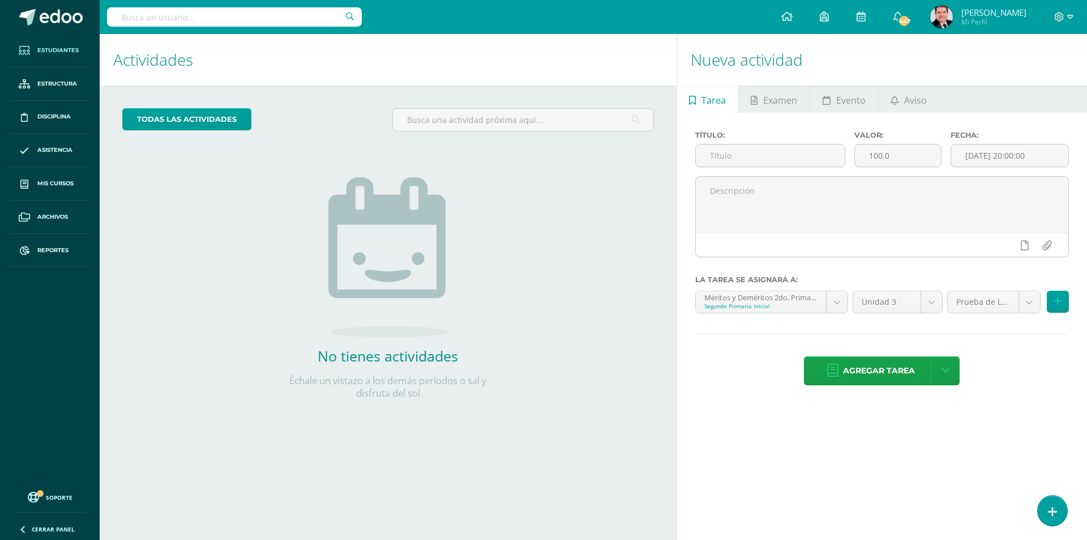
click at [63, 48] on span "Estudiantes" at bounding box center [57, 50] width 41 height 9
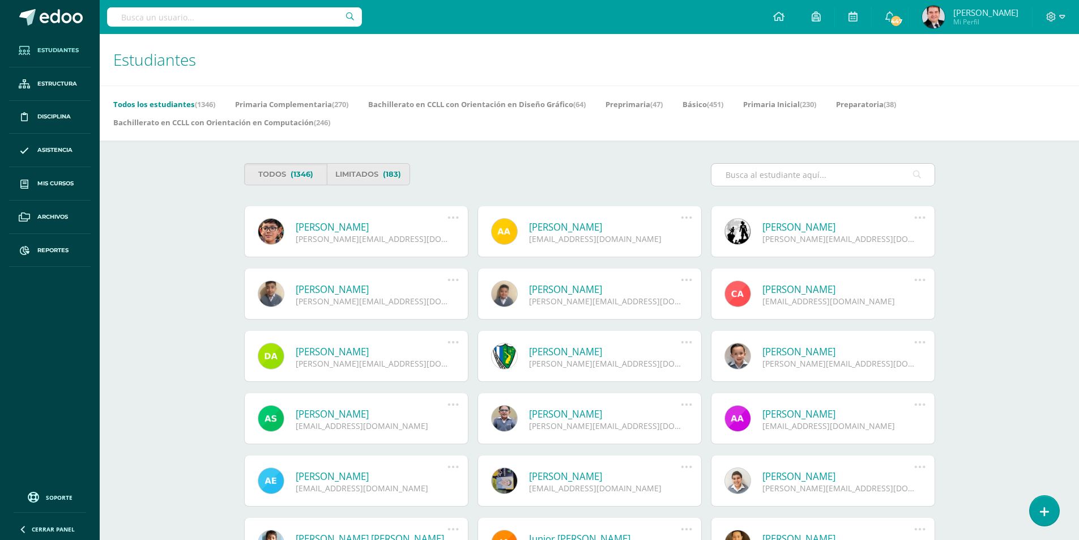
click at [742, 171] on input "text" at bounding box center [822, 175] width 223 height 22
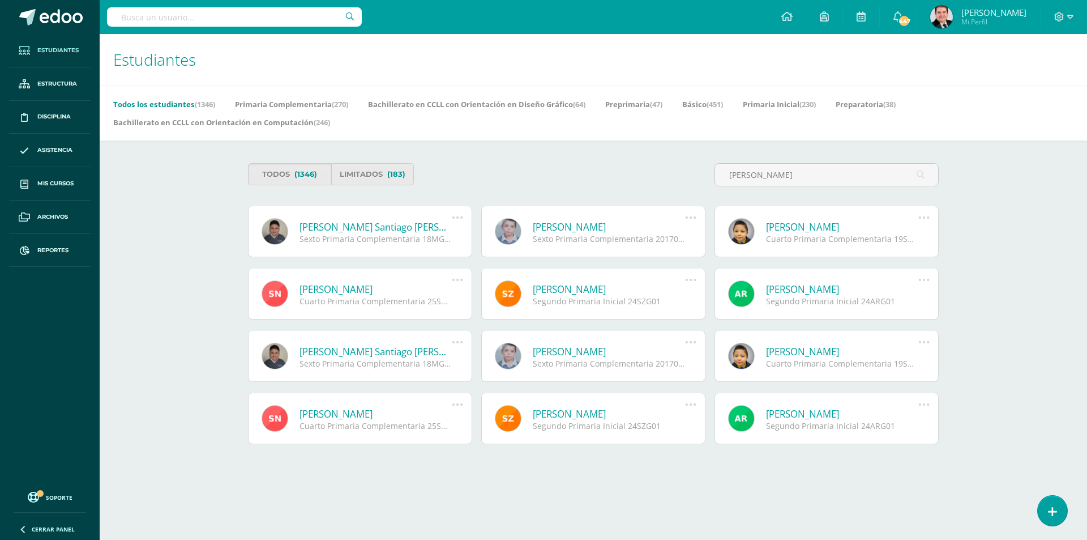
type input "santiago gomez"
click at [580, 228] on link "[PERSON_NAME]" at bounding box center [609, 226] width 152 height 13
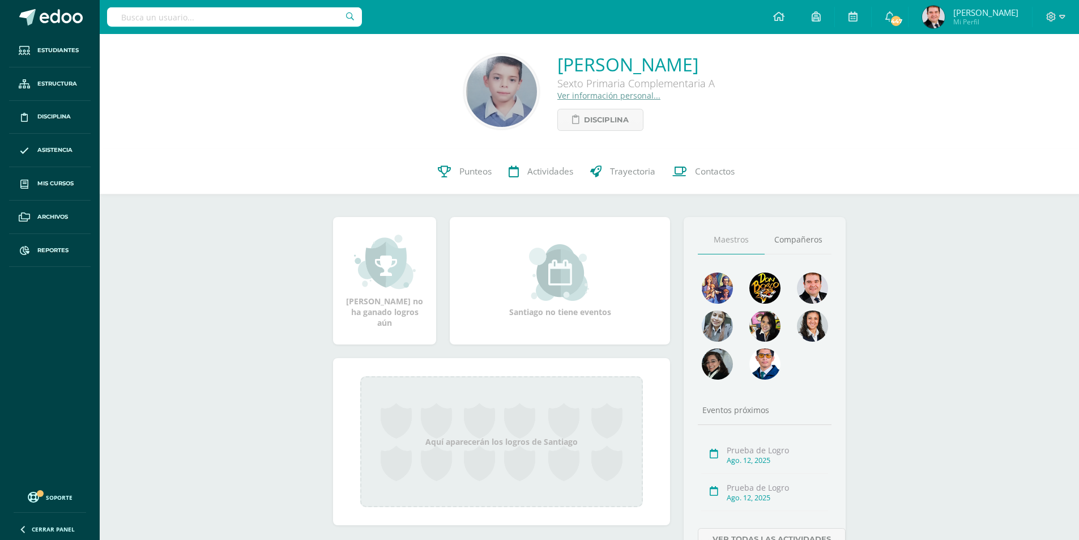
click at [582, 93] on link "Ver información personal..." at bounding box center [608, 95] width 103 height 11
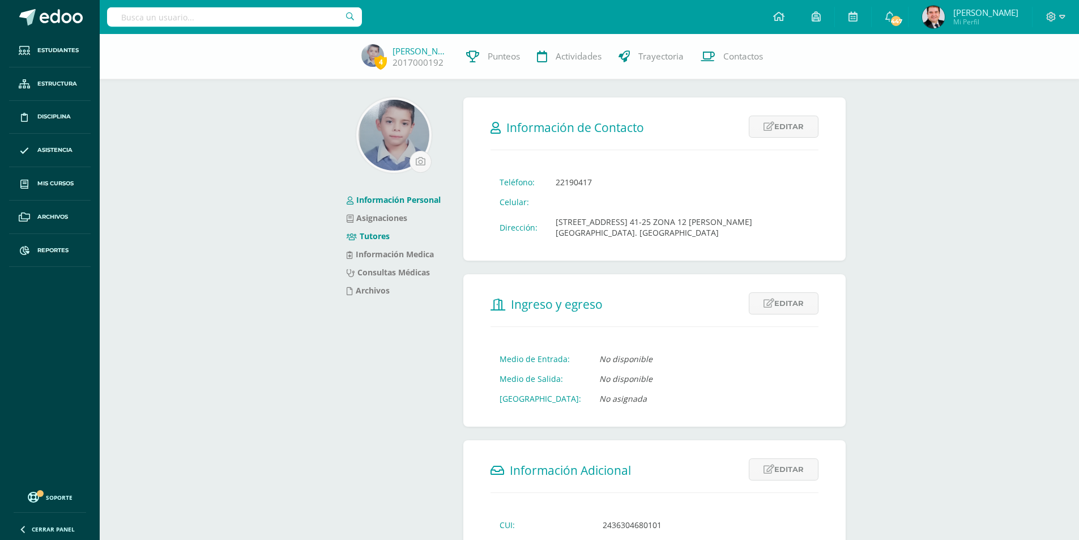
click at [373, 234] on link "Tutores" at bounding box center [368, 235] width 43 height 11
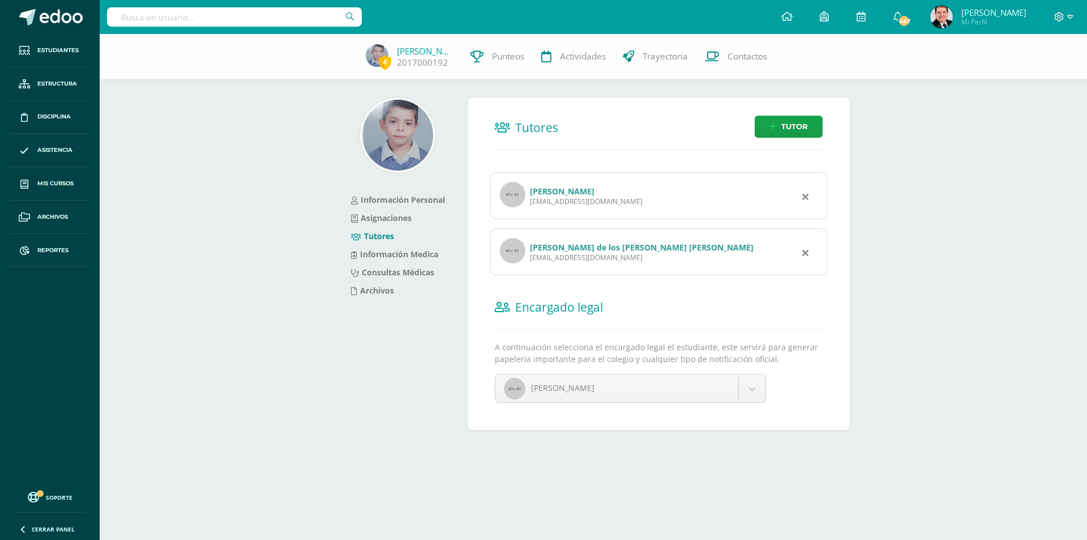
click at [595, 190] on link "[PERSON_NAME]" at bounding box center [562, 191] width 65 height 11
click at [541, 247] on link "[PERSON_NAME] de los [PERSON_NAME] [PERSON_NAME]" at bounding box center [642, 247] width 224 height 11
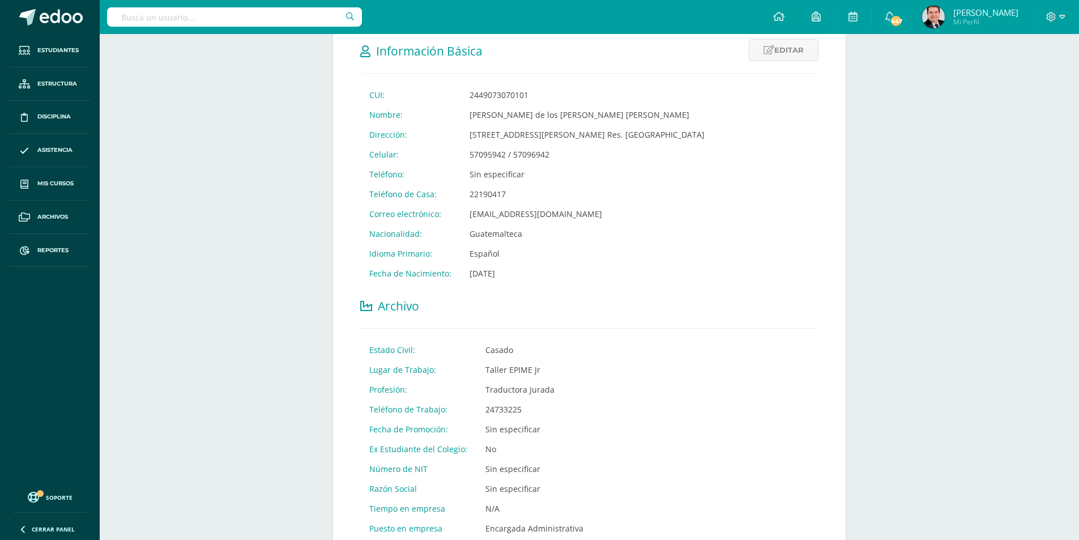
scroll to position [170, 0]
